Goal: Task Accomplishment & Management: Manage account settings

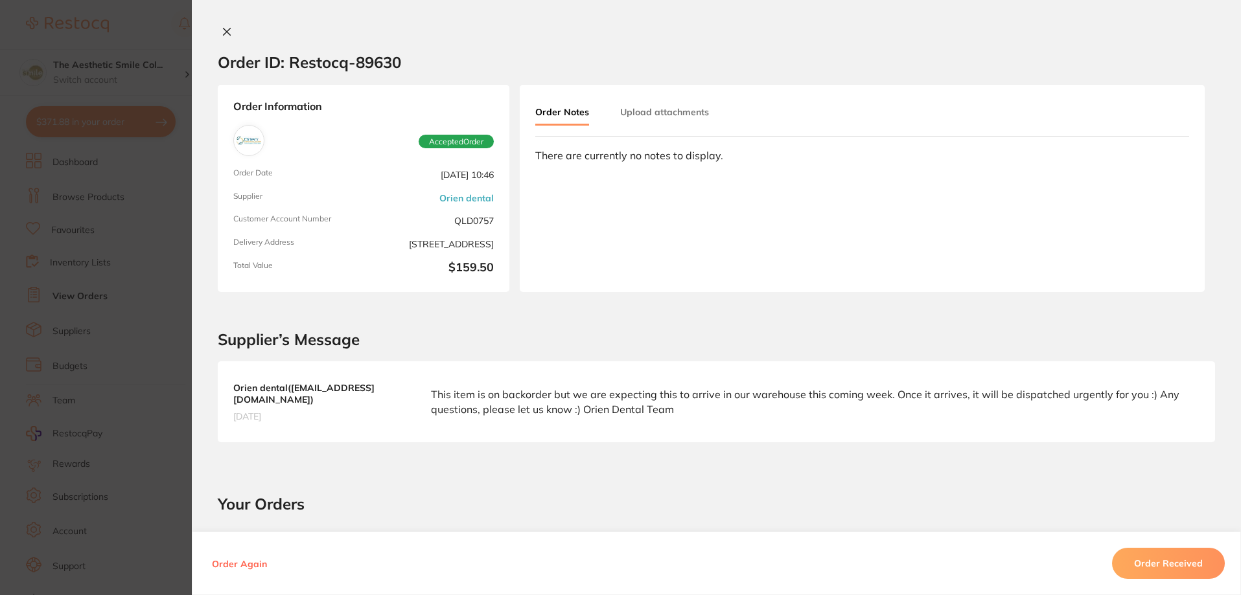
click at [223, 27] on icon at bounding box center [227, 32] width 10 height 10
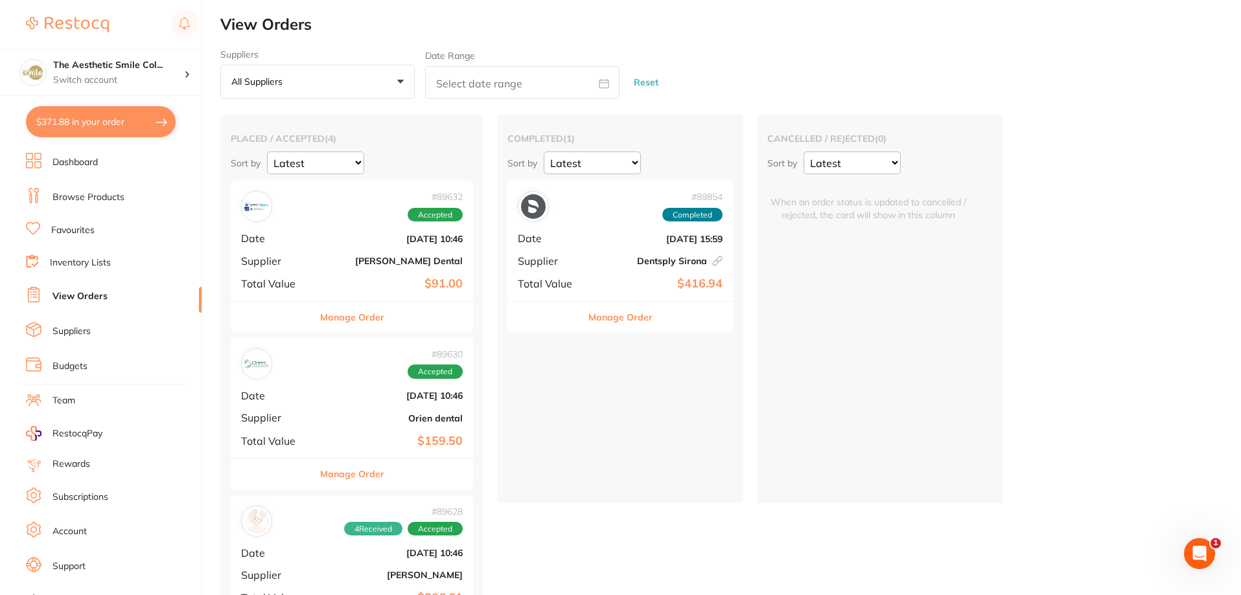
click at [111, 121] on button "$371.88 in your order" at bounding box center [101, 121] width 150 height 31
checkbox input "true"
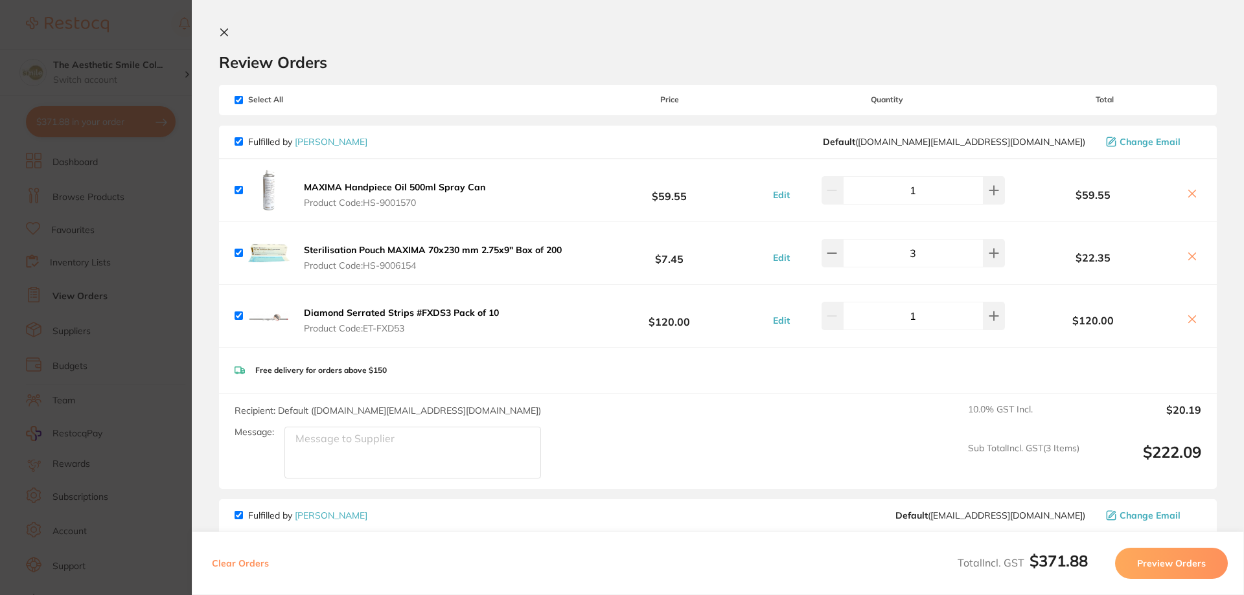
click at [225, 32] on icon at bounding box center [224, 32] width 7 height 7
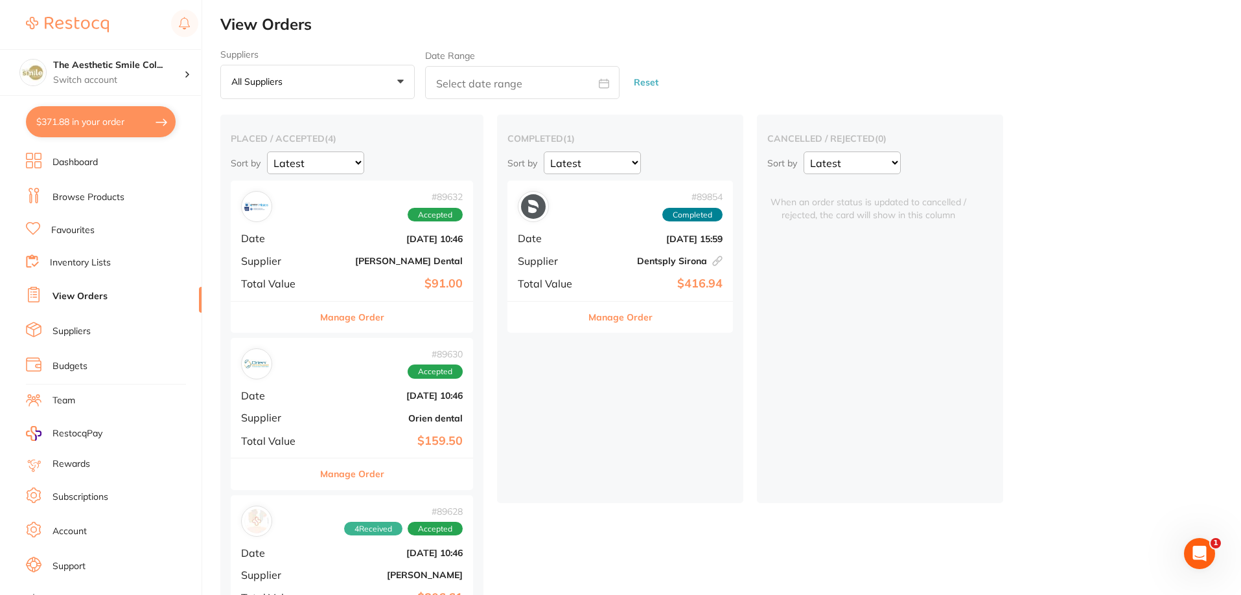
click at [152, 124] on button "$371.88 in your order" at bounding box center [101, 121] width 150 height 31
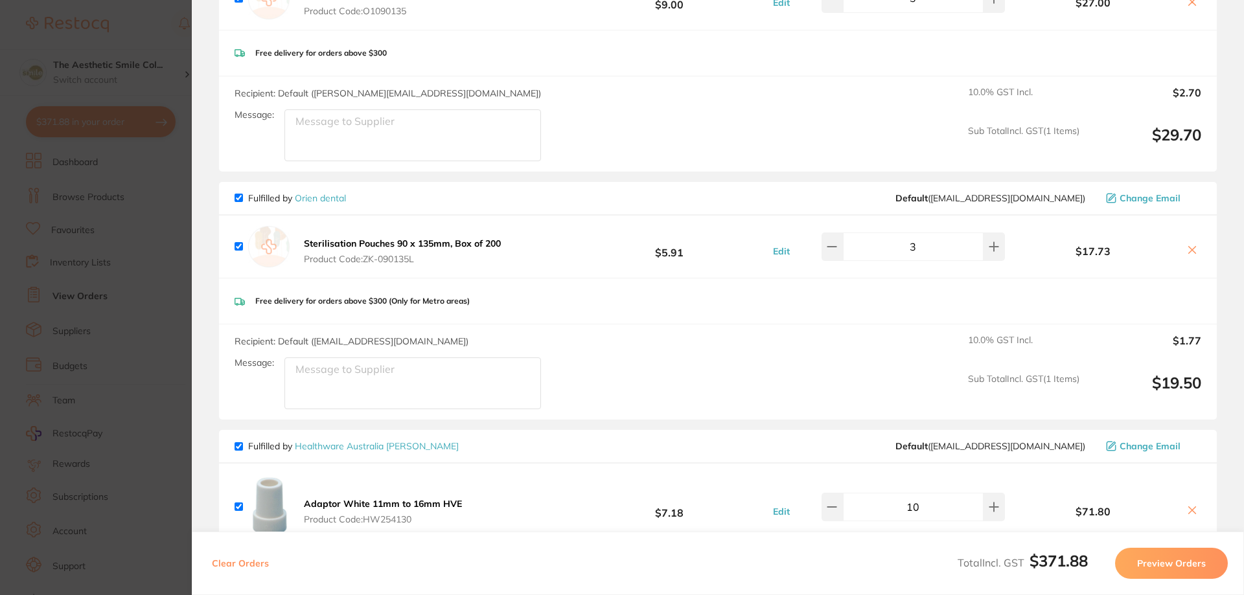
scroll to position [1155, 0]
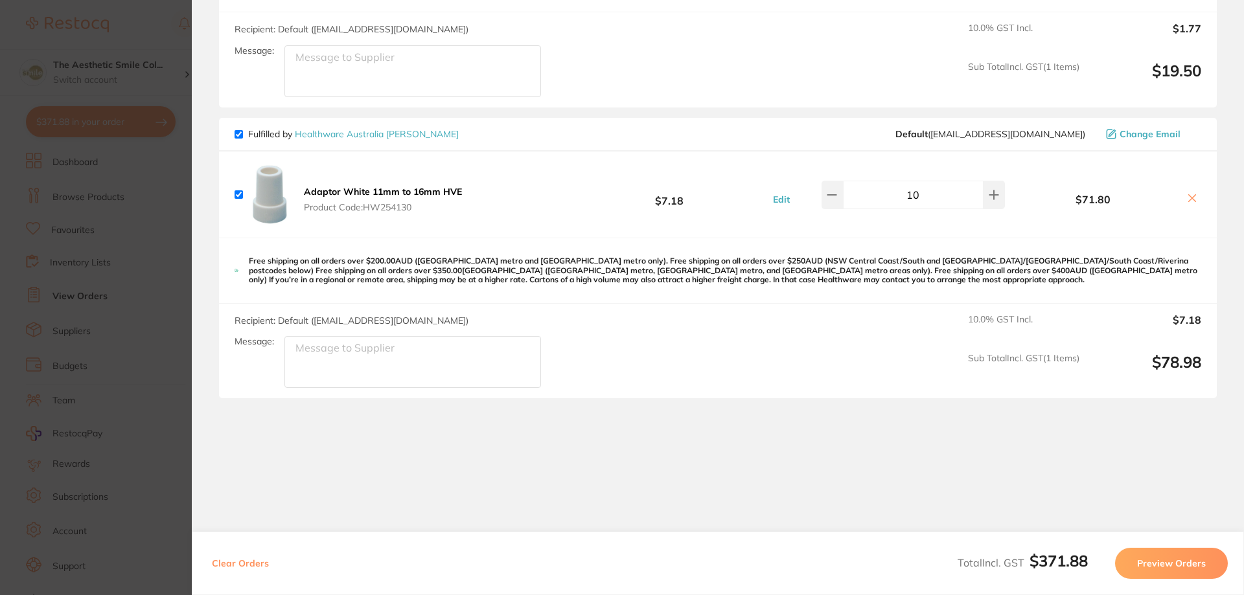
click at [1190, 193] on icon at bounding box center [1192, 198] width 10 height 10
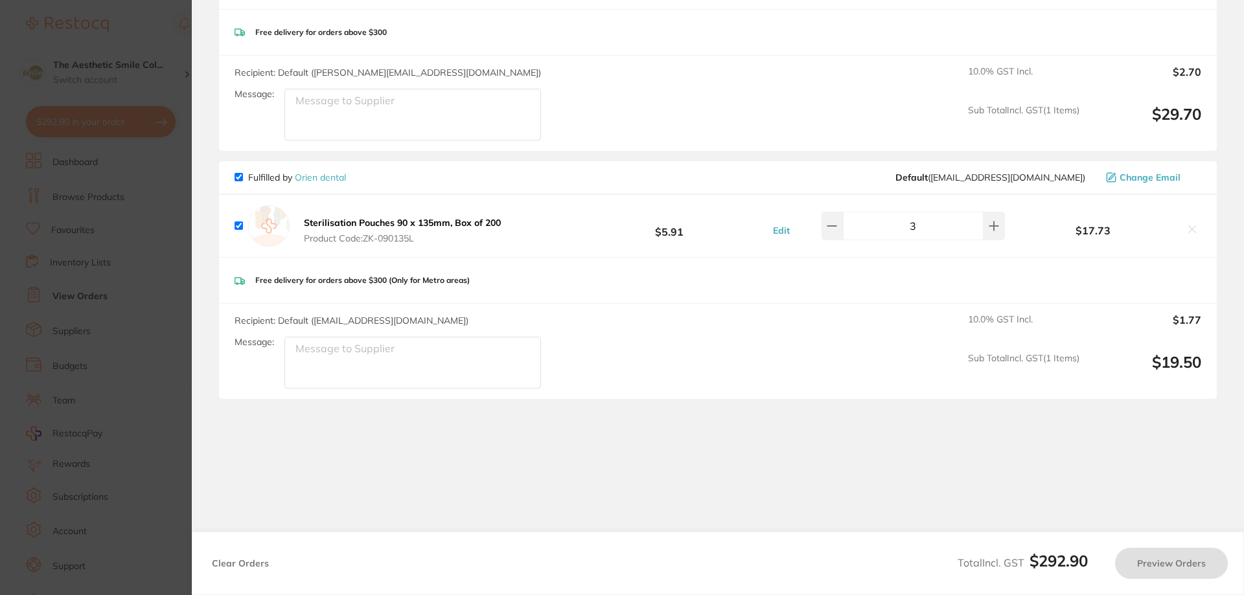
checkbox input "true"
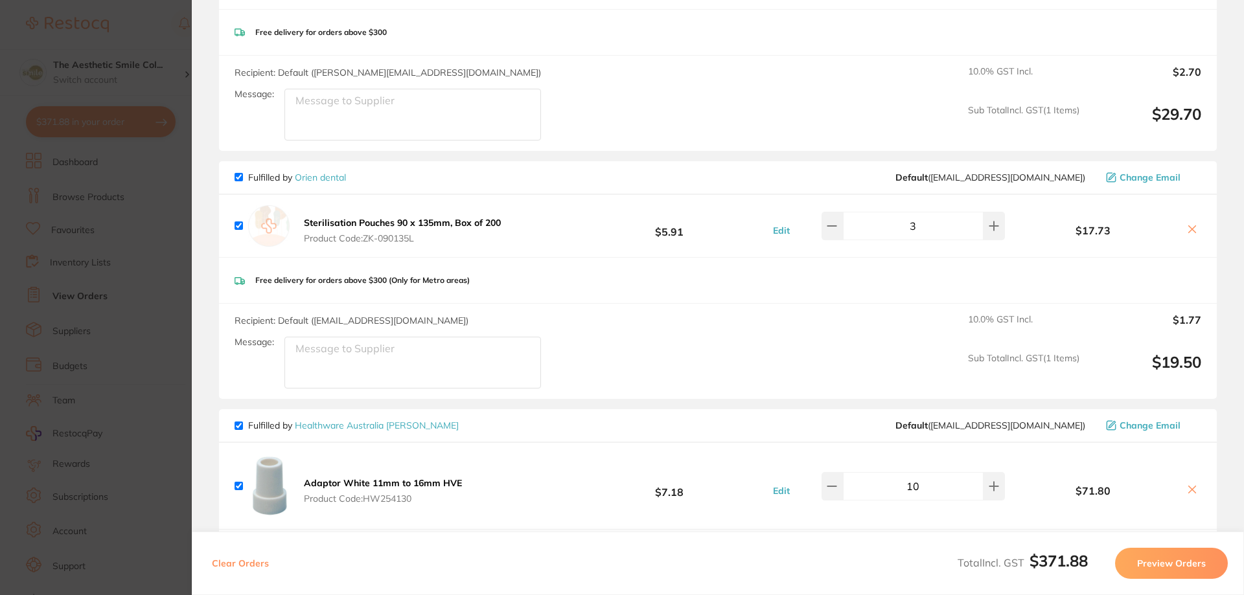
scroll to position [1155, 0]
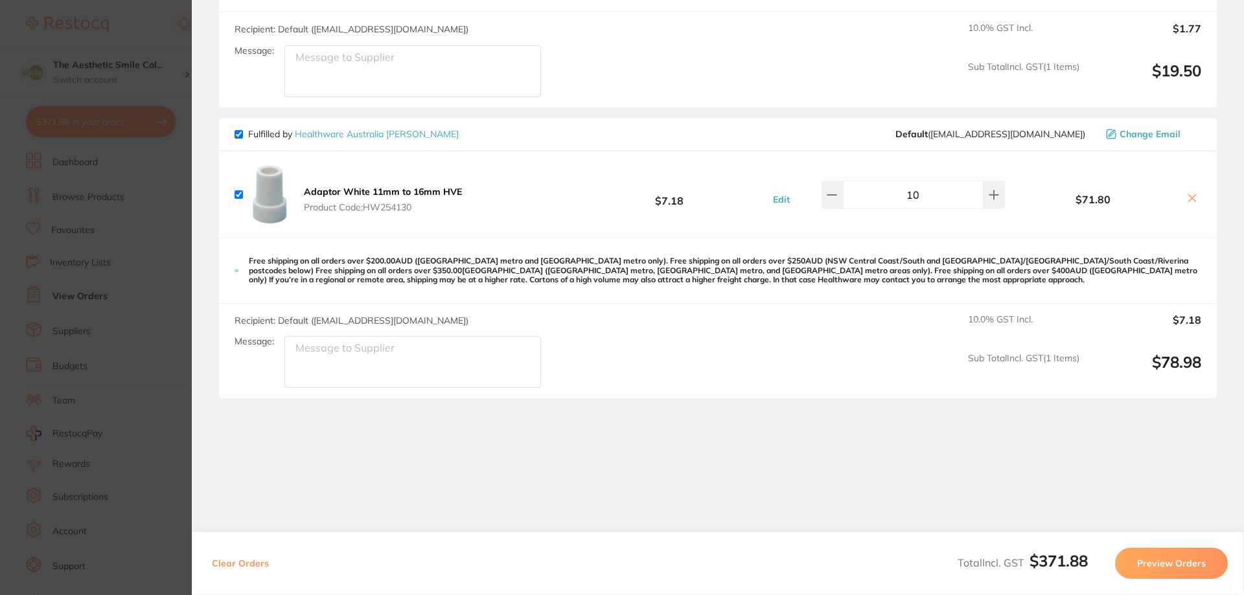
click at [239, 191] on input "checkbox" at bounding box center [239, 195] width 8 height 8
checkbox input "false"
click at [1145, 559] on button "Preview Orders" at bounding box center [1171, 563] width 113 height 31
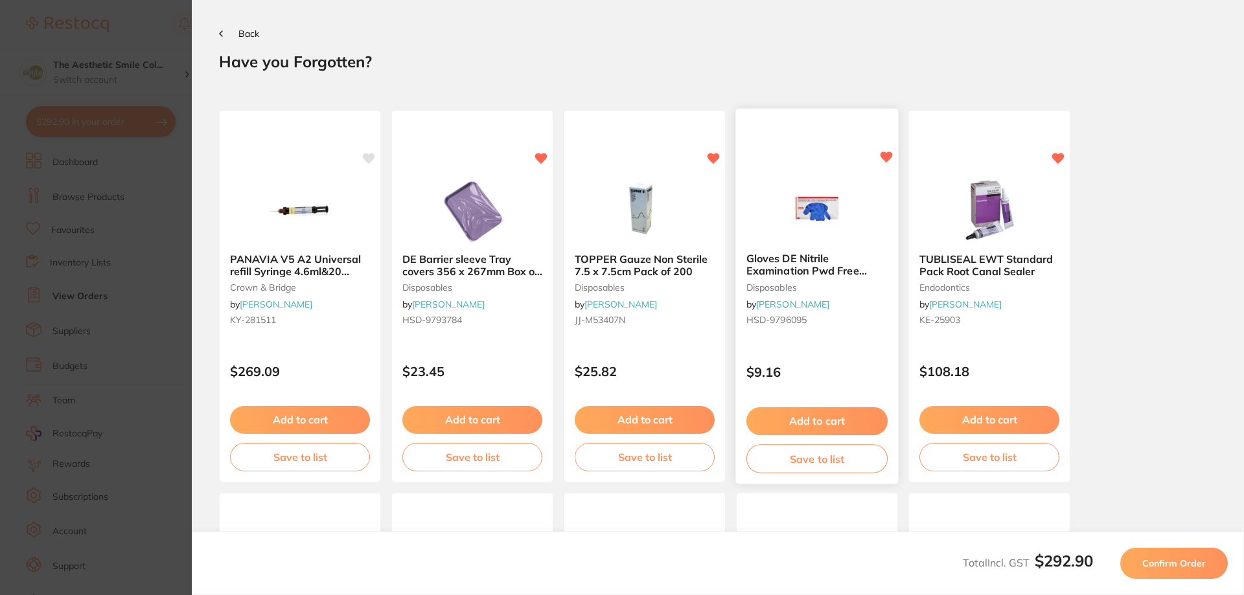
scroll to position [0, 0]
click at [147, 55] on section "Update RRP Set your pre negotiated price for this item. Item Agreed RRP (excl. …" at bounding box center [622, 297] width 1244 height 595
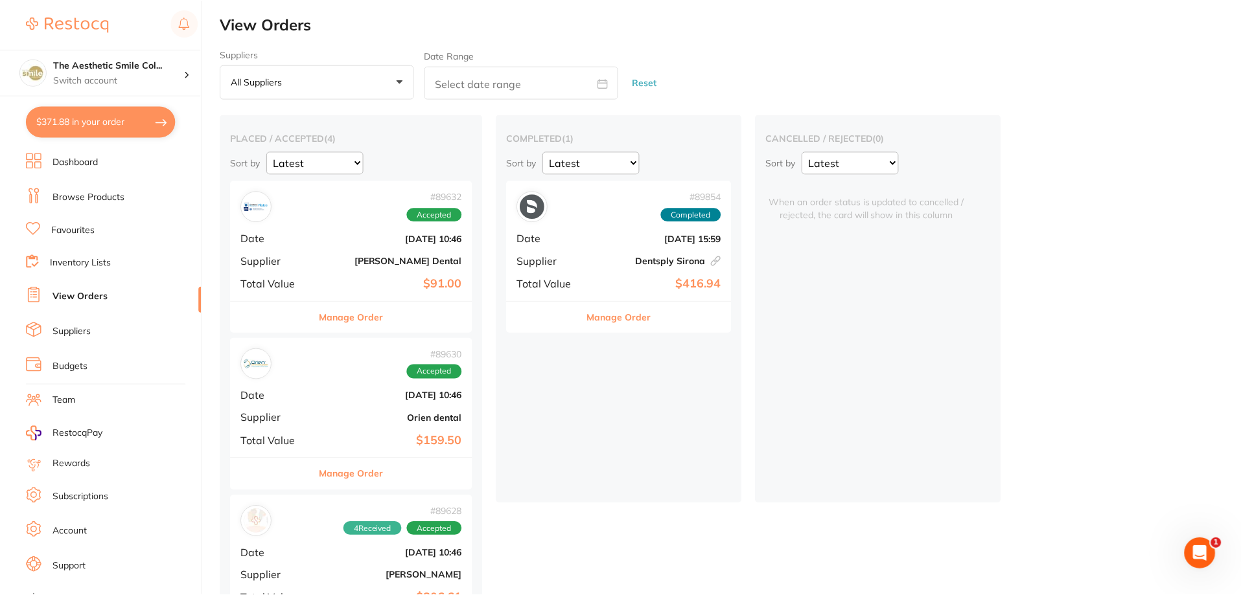
scroll to position [34, 0]
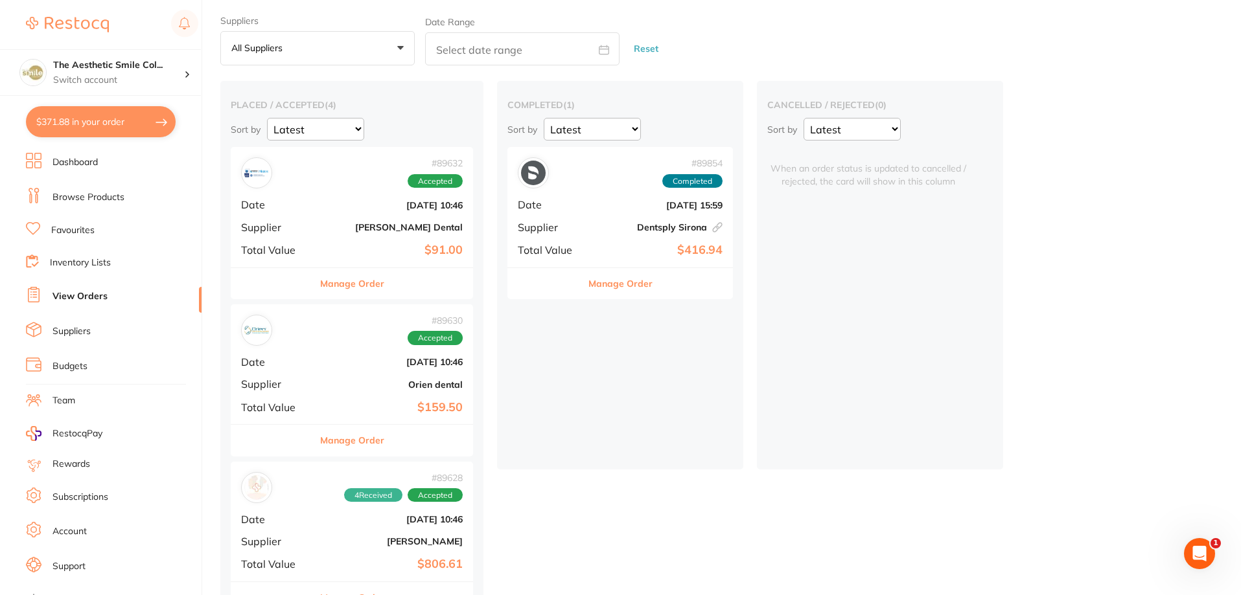
click at [626, 280] on button "Manage Order" at bounding box center [620, 283] width 64 height 31
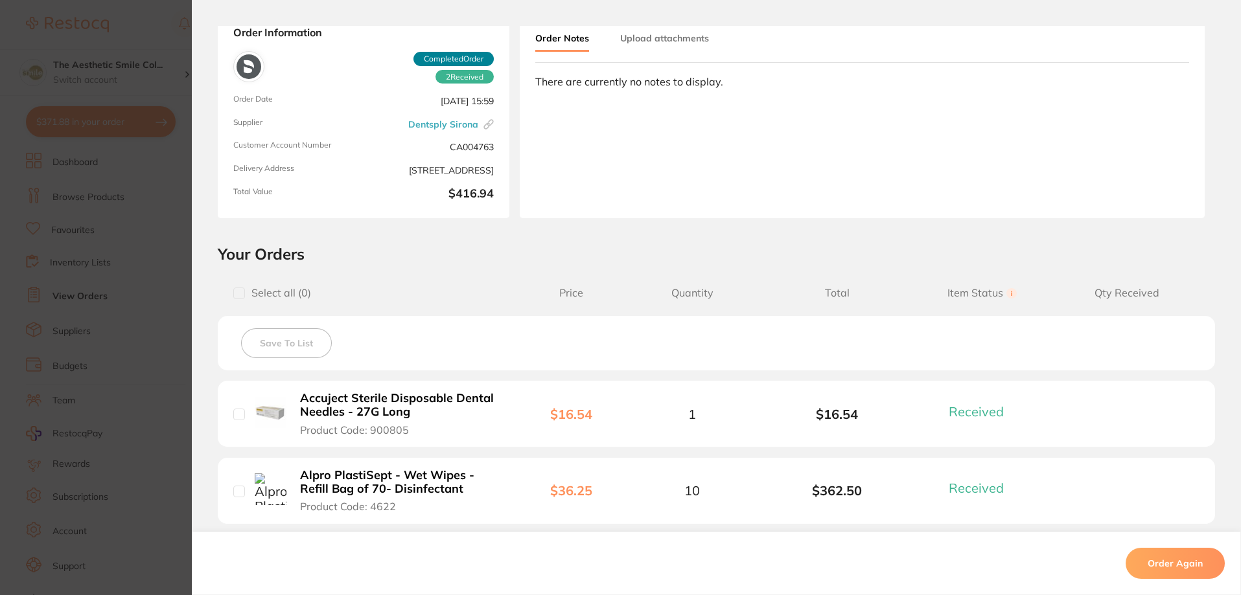
click at [184, 61] on section "Order ID: Restocq- 89854 Linked Order Order Information 2 Received Completed Or…" at bounding box center [620, 297] width 1241 height 595
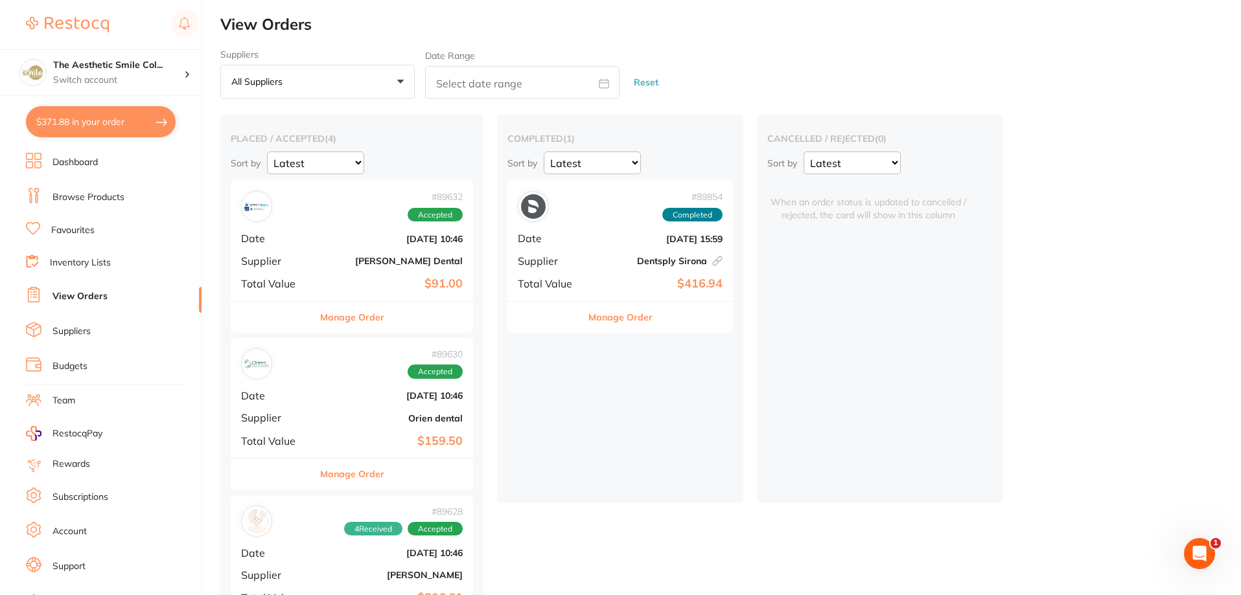
click at [99, 129] on button "$371.88 in your order" at bounding box center [101, 121] width 150 height 31
checkbox input "true"
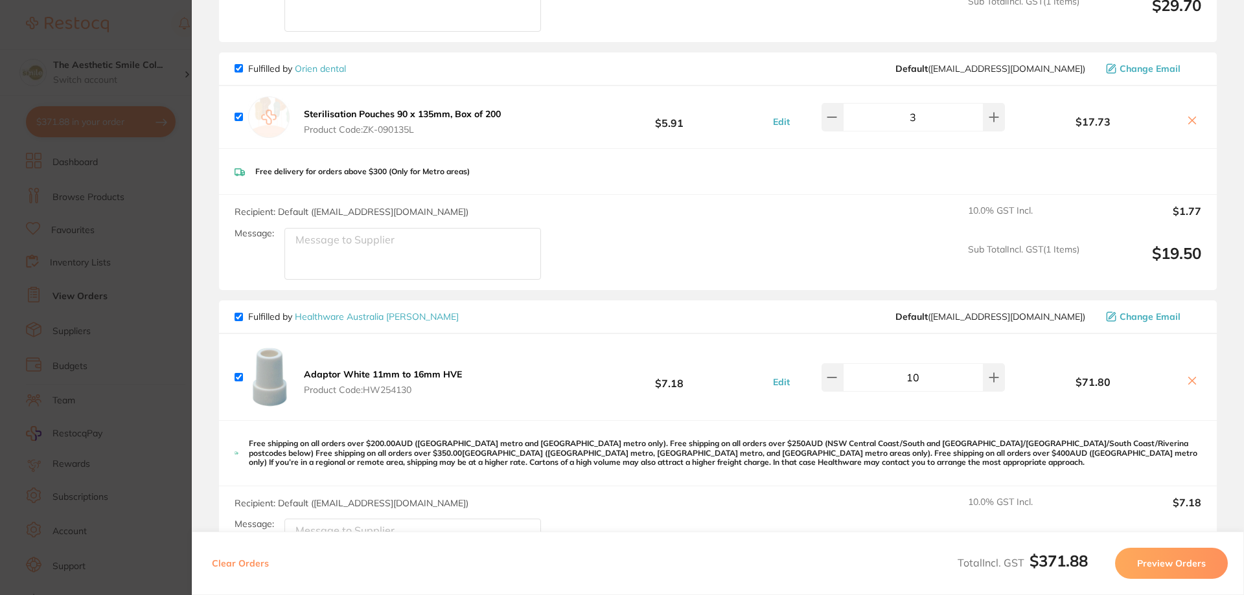
scroll to position [1102, 0]
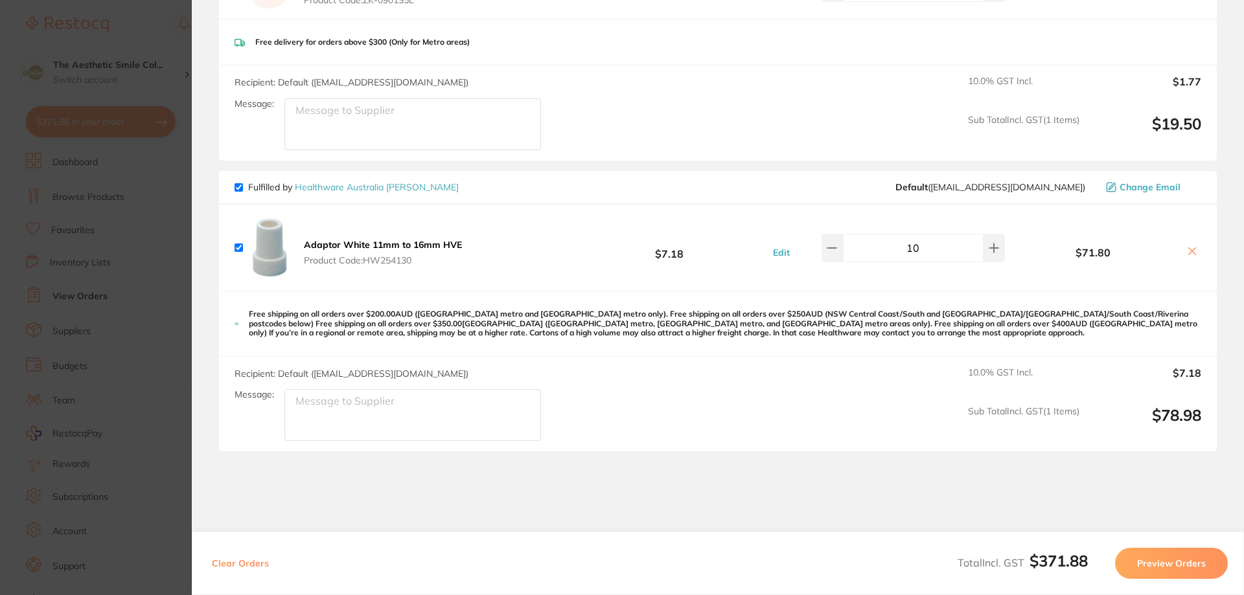
click at [240, 244] on input "checkbox" at bounding box center [239, 248] width 8 height 8
checkbox input "false"
click at [1192, 246] on icon at bounding box center [1192, 251] width 10 height 10
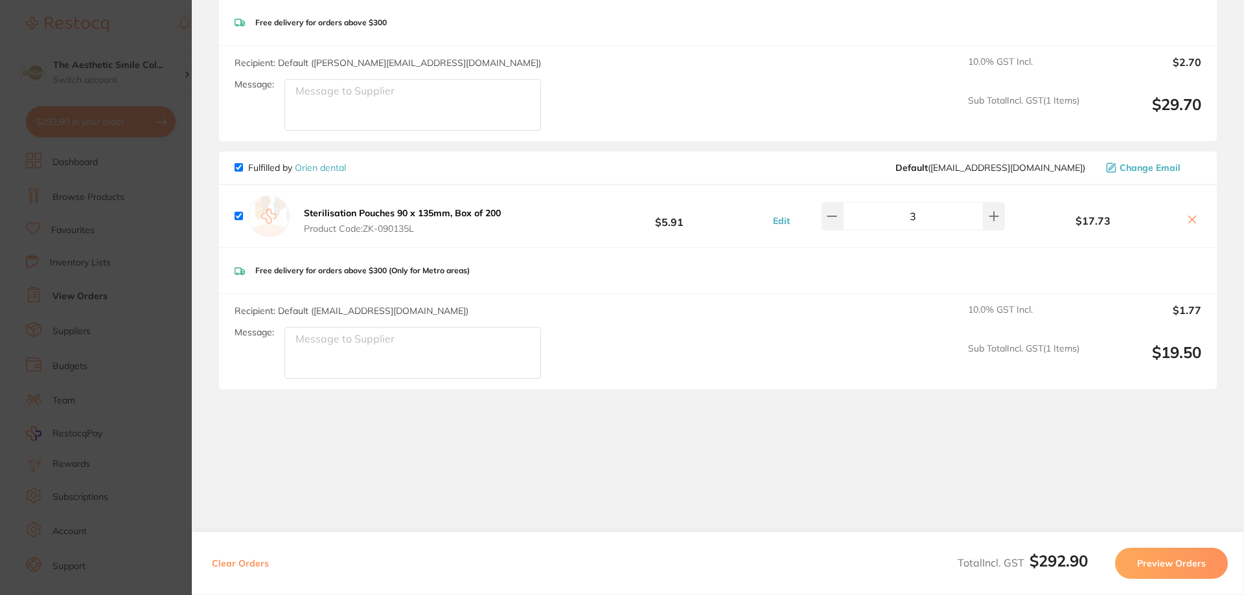
scroll to position [863, 0]
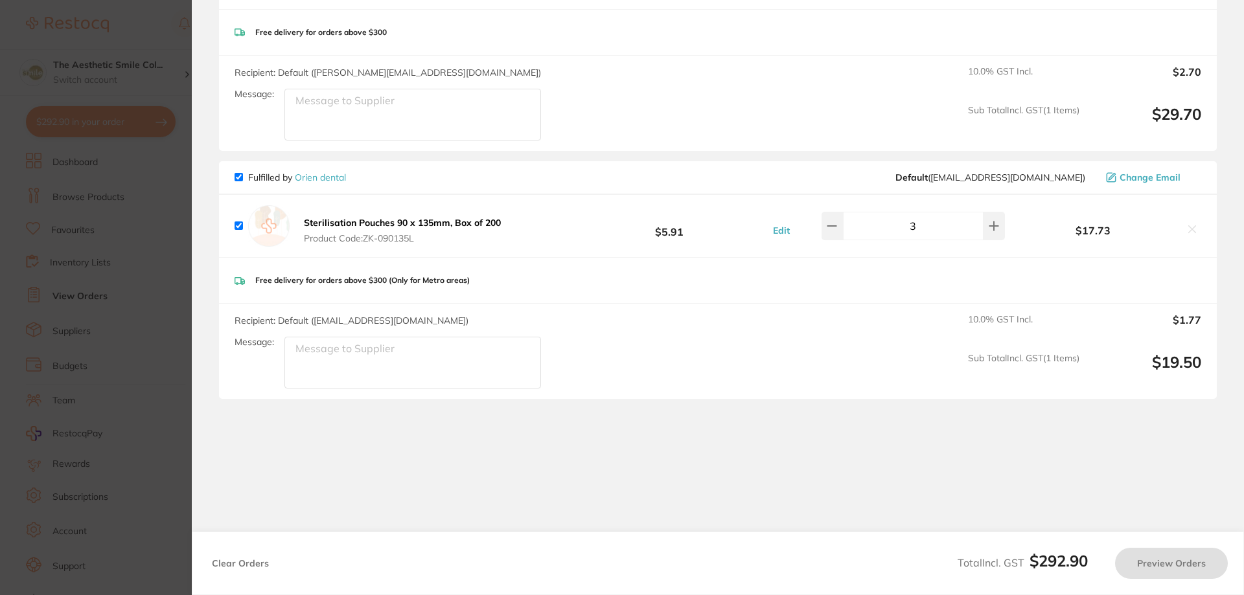
checkbox input "false"
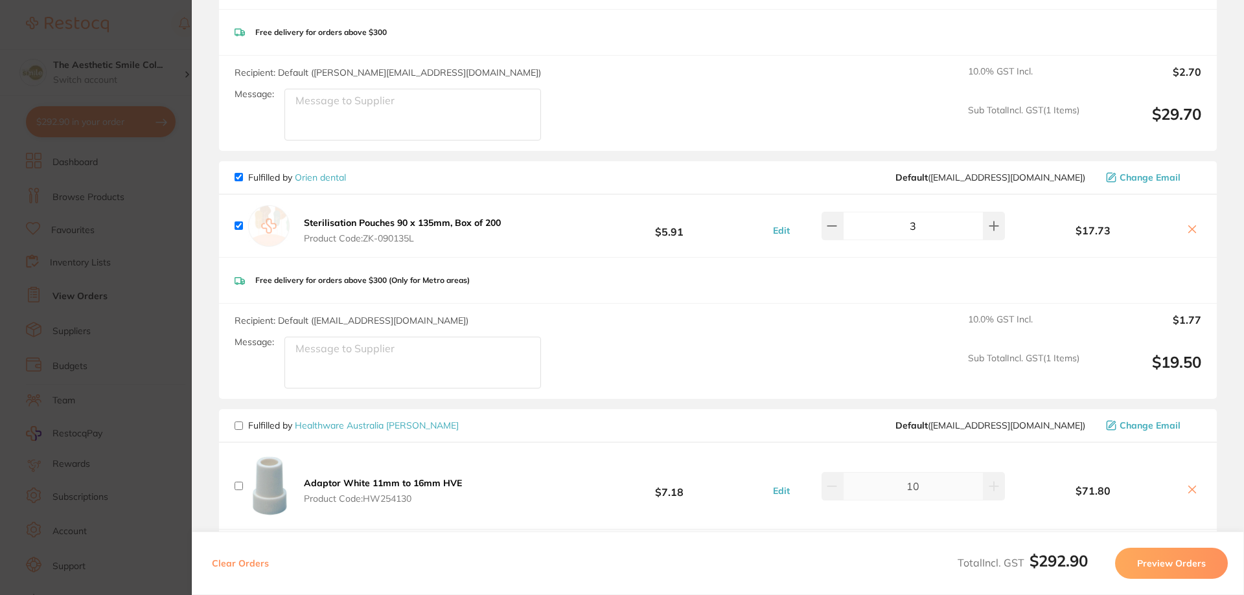
scroll to position [1102, 0]
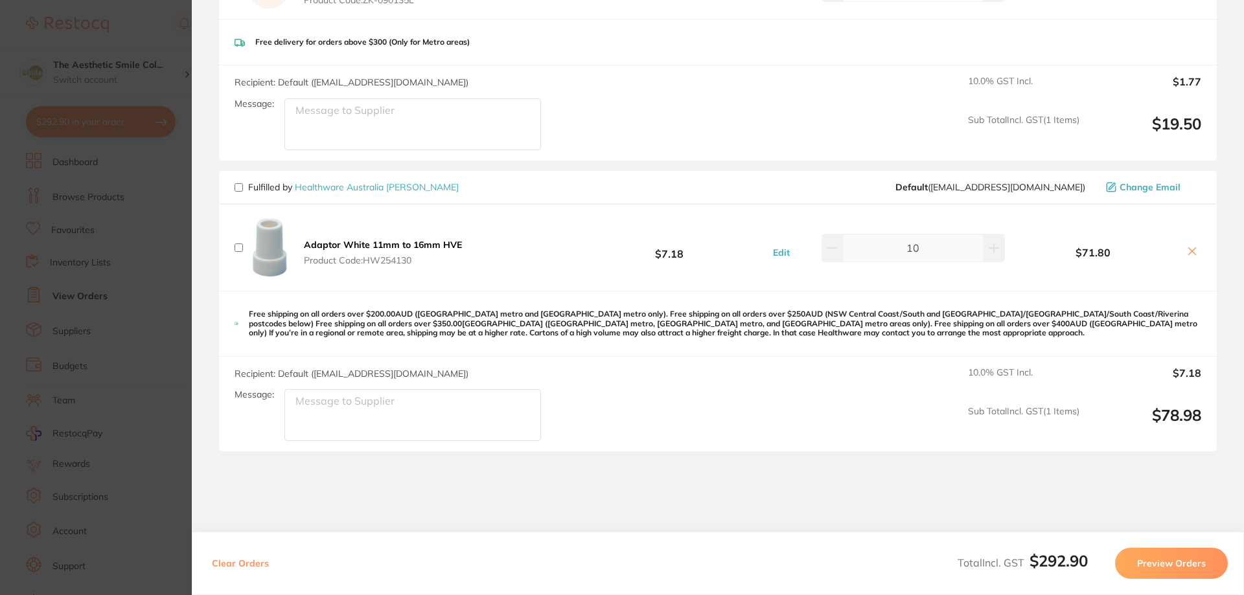
click at [1148, 560] on button "Preview Orders" at bounding box center [1171, 563] width 113 height 31
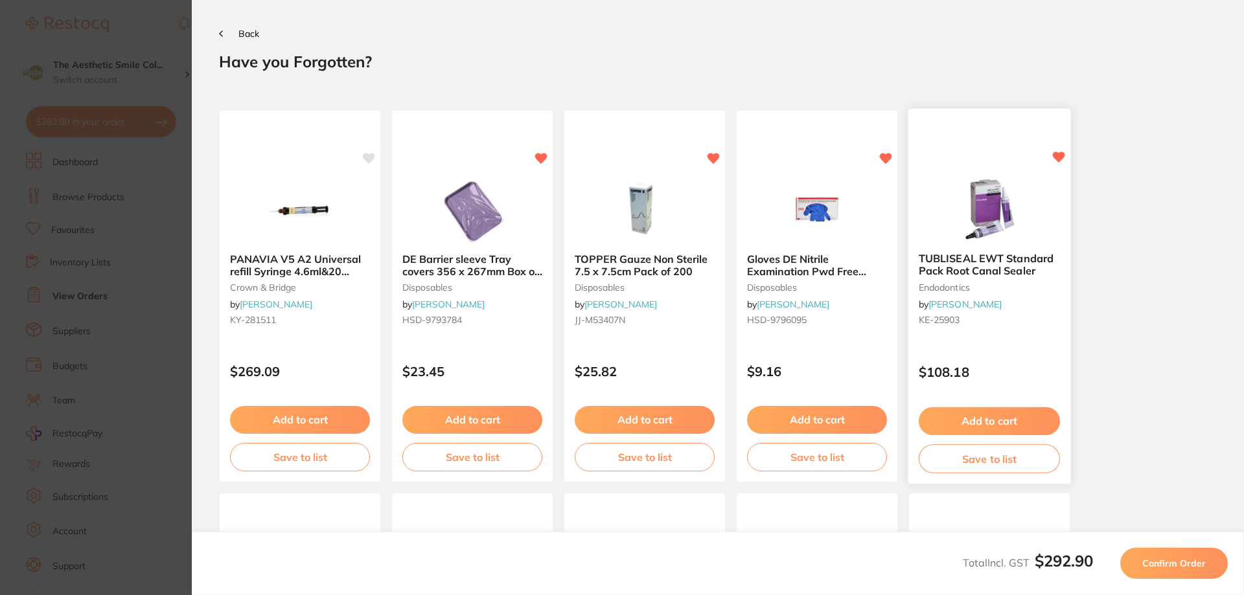
scroll to position [0, 0]
click at [238, 34] on button "Back" at bounding box center [239, 34] width 40 height 10
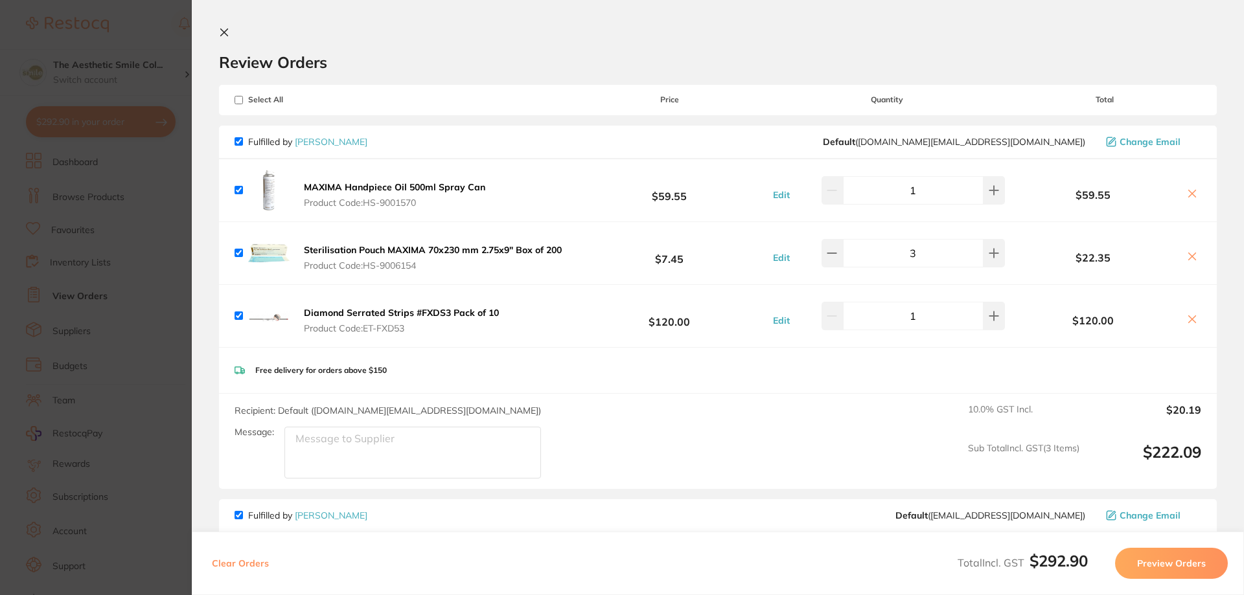
click at [156, 87] on section "Update RRP Set your pre negotiated price for this item. Item Agreed RRP (excl. …" at bounding box center [622, 297] width 1244 height 595
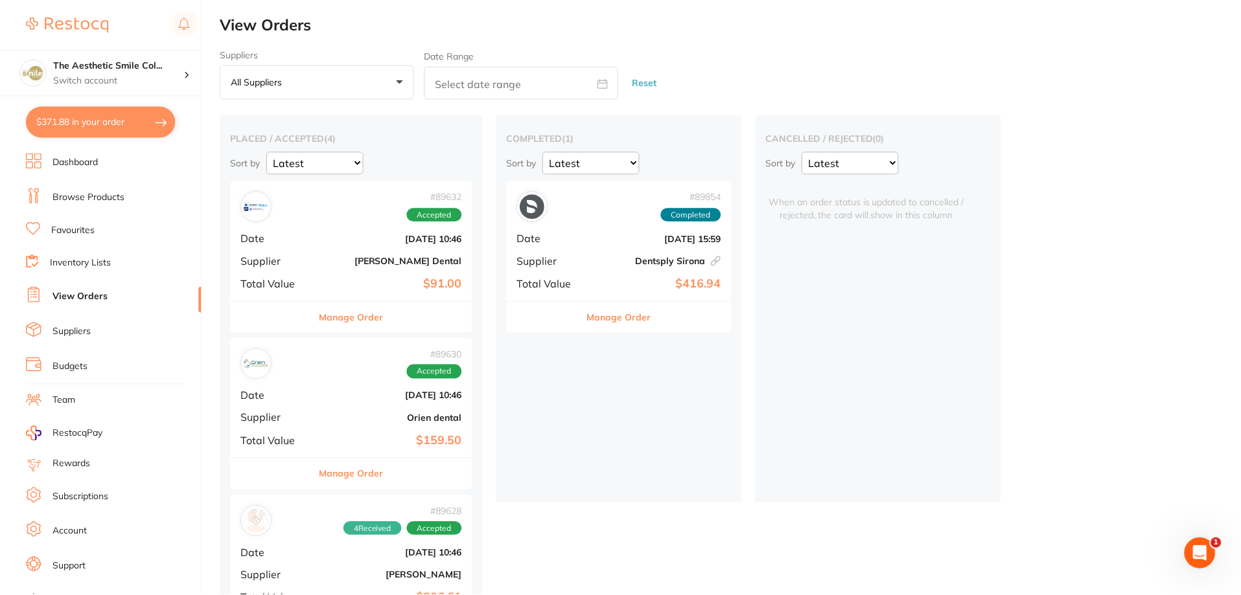
scroll to position [34, 0]
